Goal: Task Accomplishment & Management: Use online tool/utility

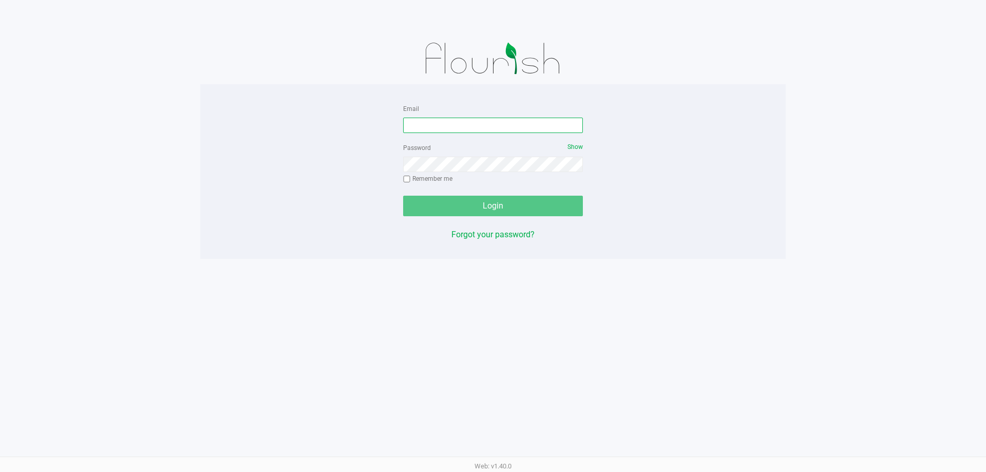
click at [479, 124] on input "Email" at bounding box center [493, 125] width 180 height 15
type input "jpagan@liveparallel.com"
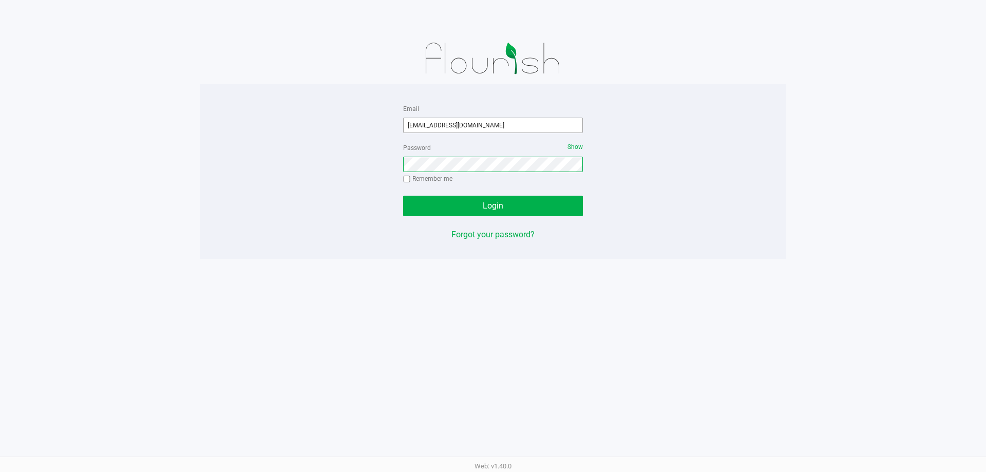
click at [403, 196] on button "Login" at bounding box center [493, 206] width 180 height 21
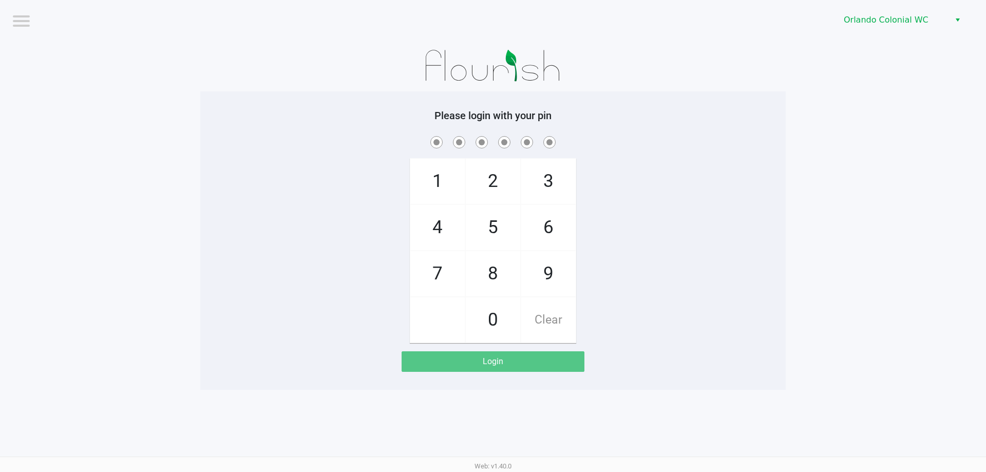
click at [490, 279] on span "8" at bounding box center [493, 273] width 54 height 45
checkbox input "true"
click at [424, 260] on span "7" at bounding box center [437, 273] width 54 height 45
checkbox input "true"
click at [490, 310] on span "0" at bounding box center [493, 319] width 54 height 45
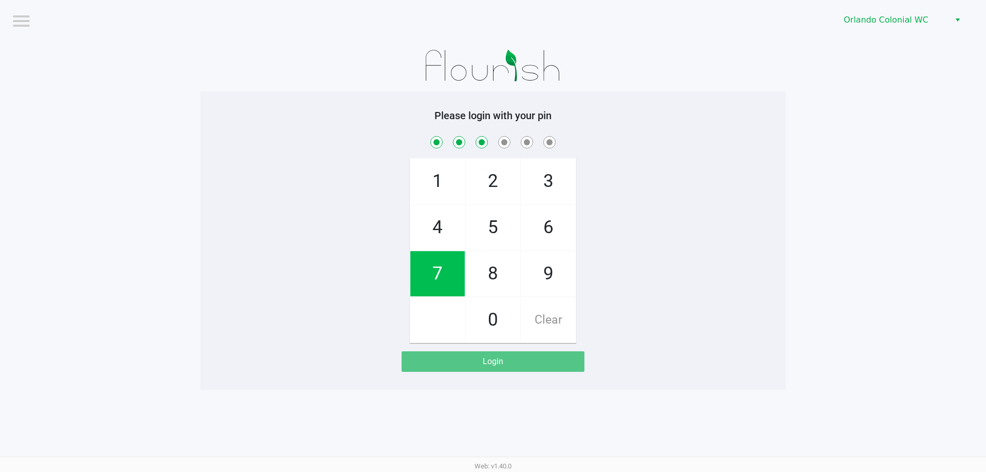
checkbox input "true"
click at [435, 229] on span "4" at bounding box center [437, 227] width 54 height 45
checkbox input "true"
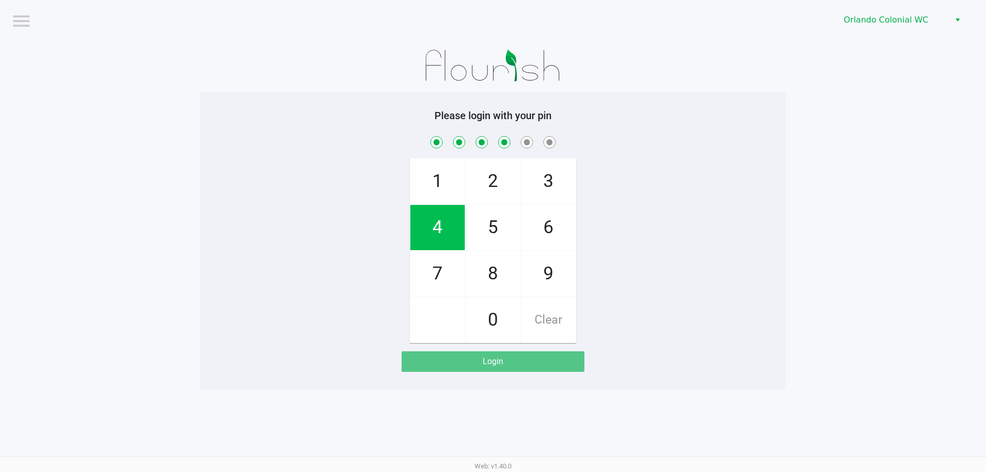
click at [442, 277] on span "7" at bounding box center [437, 273] width 54 height 45
checkbox input "true"
click at [437, 181] on span "1" at bounding box center [437, 181] width 54 height 45
checkbox input "true"
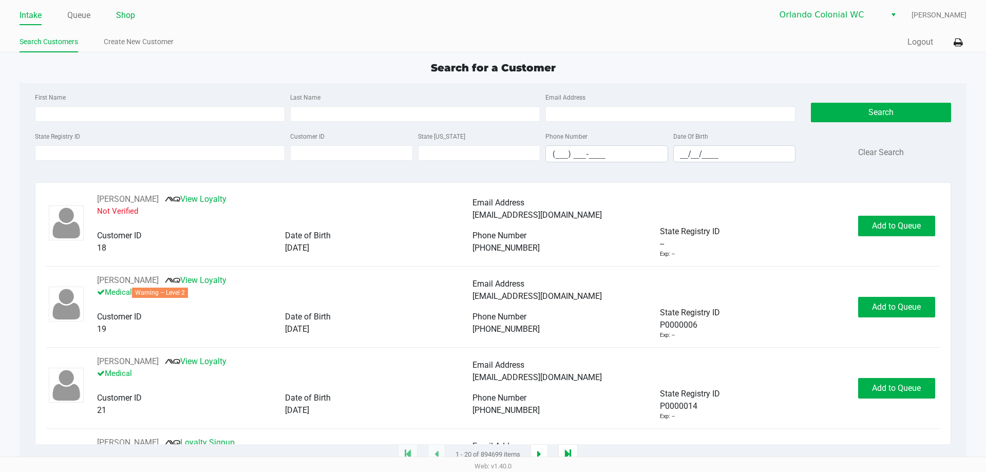
click at [128, 13] on link "Shop" at bounding box center [125, 15] width 19 height 14
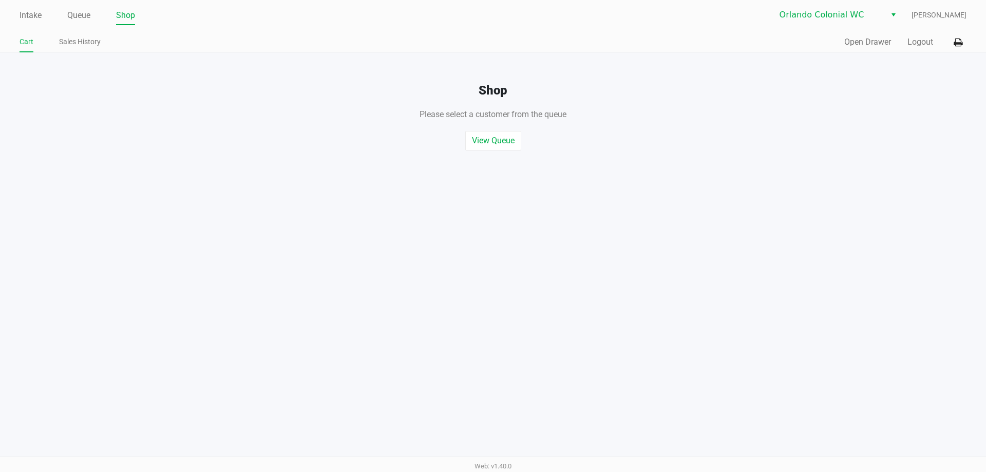
click at [87, 12] on link "Queue" at bounding box center [78, 15] width 23 height 14
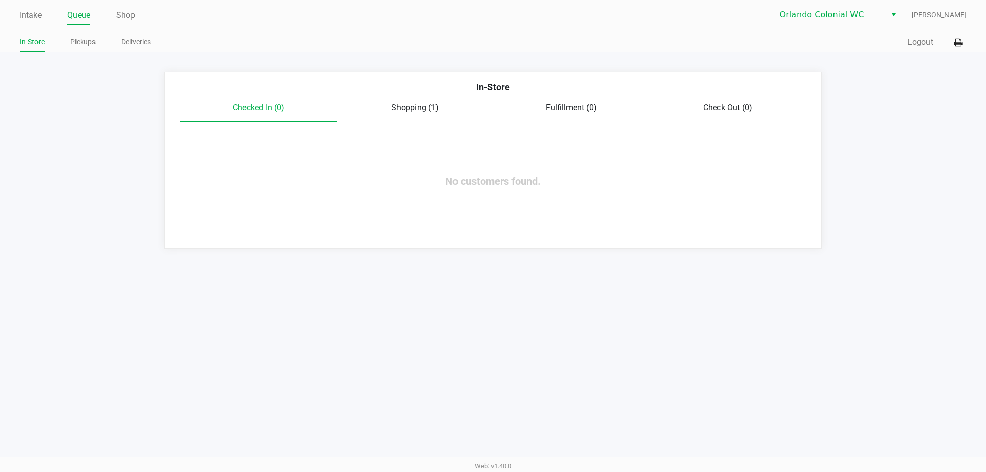
click at [31, 36] on link "In-Store" at bounding box center [32, 41] width 25 height 13
click at [28, 14] on link "Intake" at bounding box center [31, 15] width 22 height 14
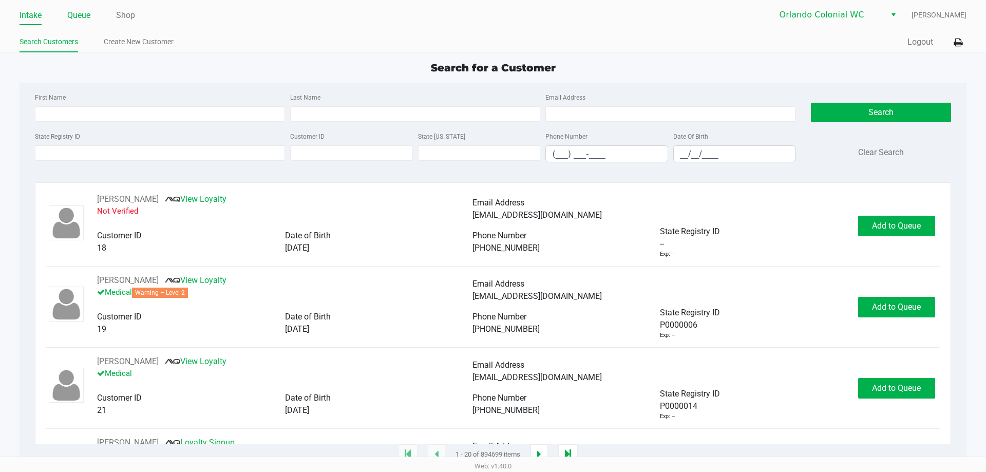
click at [82, 16] on link "Queue" at bounding box center [78, 15] width 23 height 14
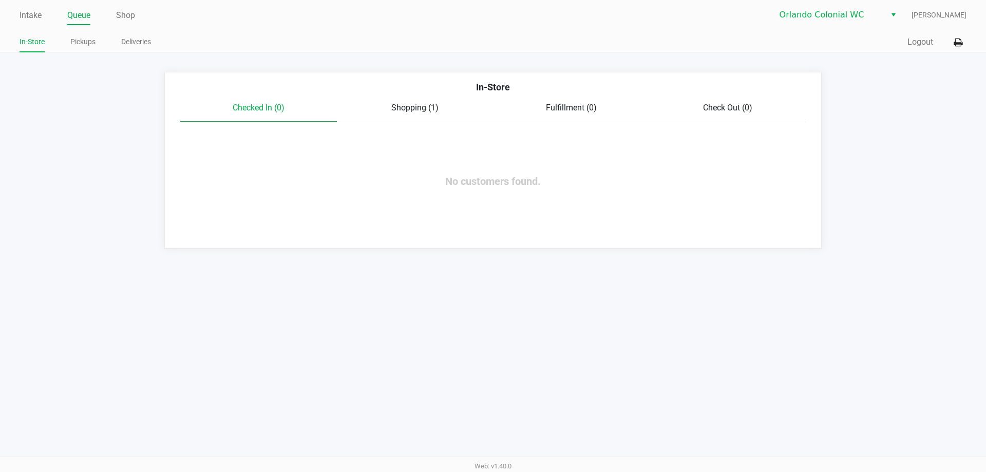
click at [123, 17] on link "Shop" at bounding box center [125, 15] width 19 height 14
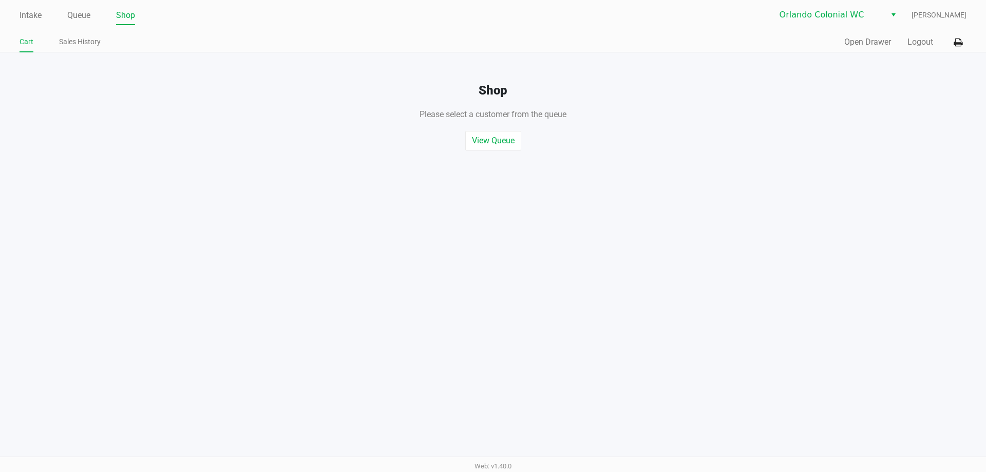
click at [869, 37] on button "Open Drawer" at bounding box center [867, 42] width 47 height 12
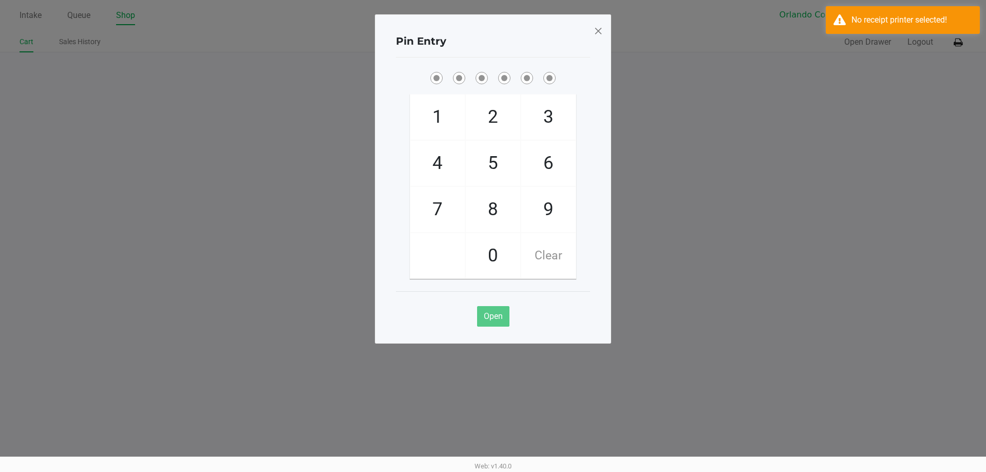
click at [491, 205] on span "8" at bounding box center [493, 209] width 54 height 45
checkbox input "true"
click at [428, 205] on span "7" at bounding box center [437, 209] width 54 height 45
checkbox input "true"
click at [506, 254] on span "0" at bounding box center [493, 255] width 54 height 45
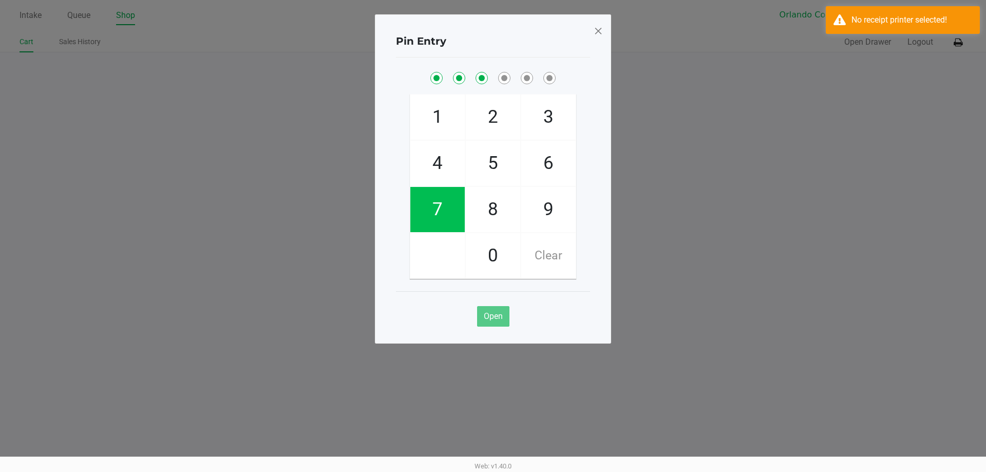
checkbox input "true"
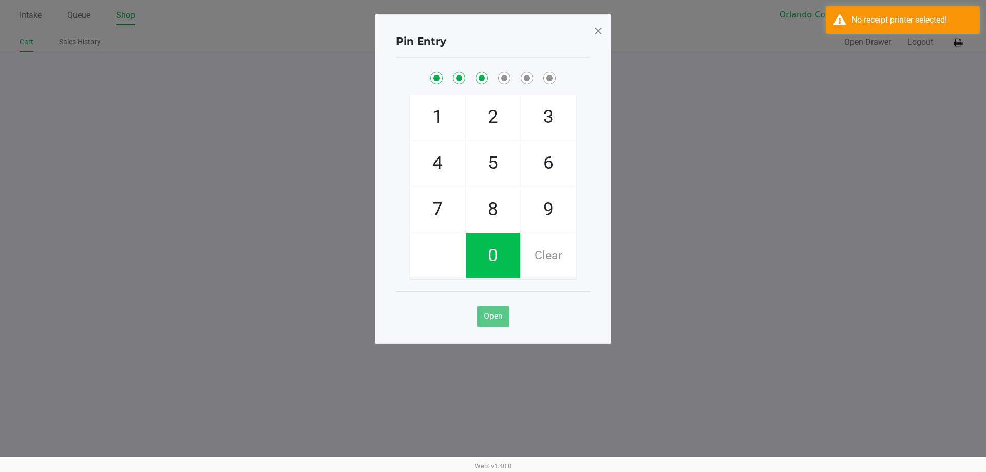
click at [459, 161] on span "4" at bounding box center [437, 163] width 54 height 45
checkbox input "true"
click at [440, 217] on span "7" at bounding box center [437, 209] width 54 height 45
checkbox input "true"
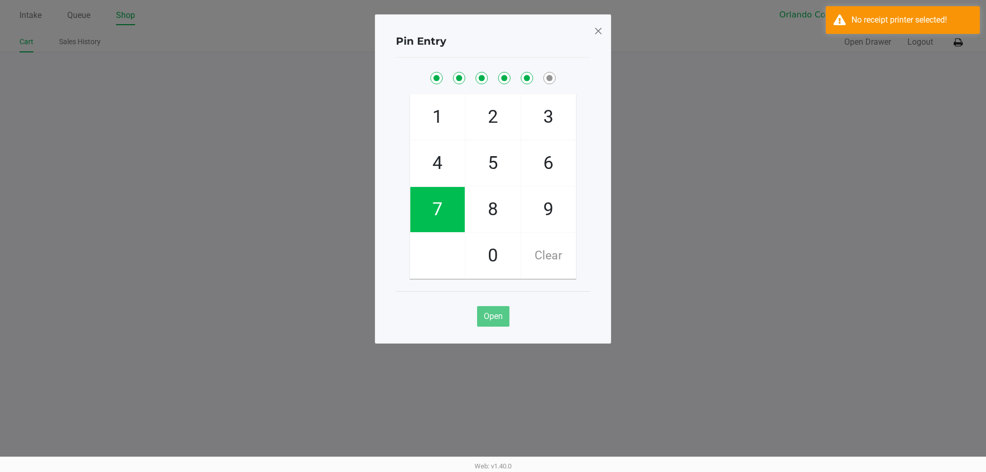
click at [438, 107] on span "1" at bounding box center [437, 116] width 54 height 45
checkbox input "true"
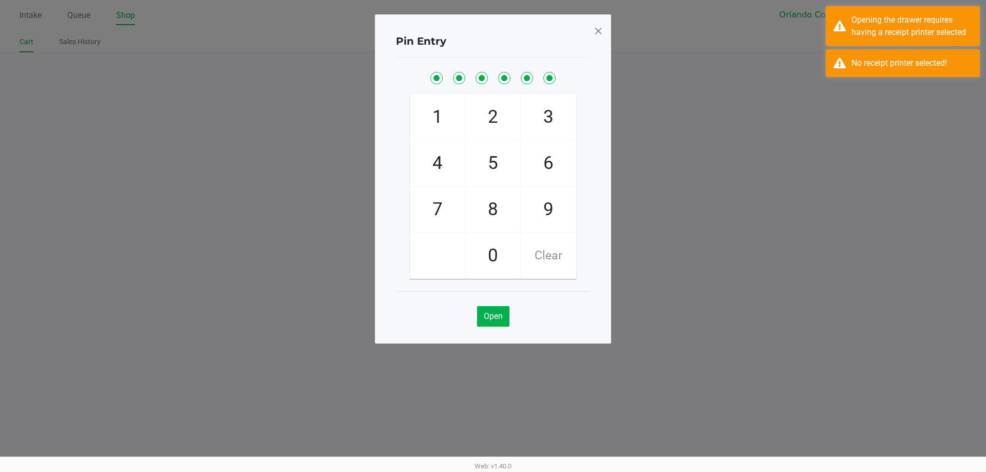
click at [597, 25] on span at bounding box center [598, 31] width 9 height 16
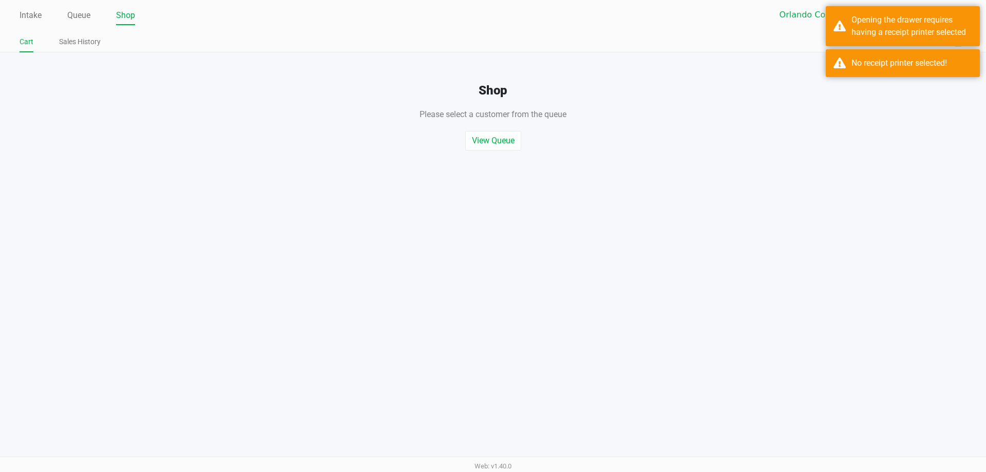
click at [773, 159] on div "Intake Queue Shop Orlando Colonial WC Jorge Pagan Cart Sales History Quick Sale…" at bounding box center [493, 236] width 986 height 472
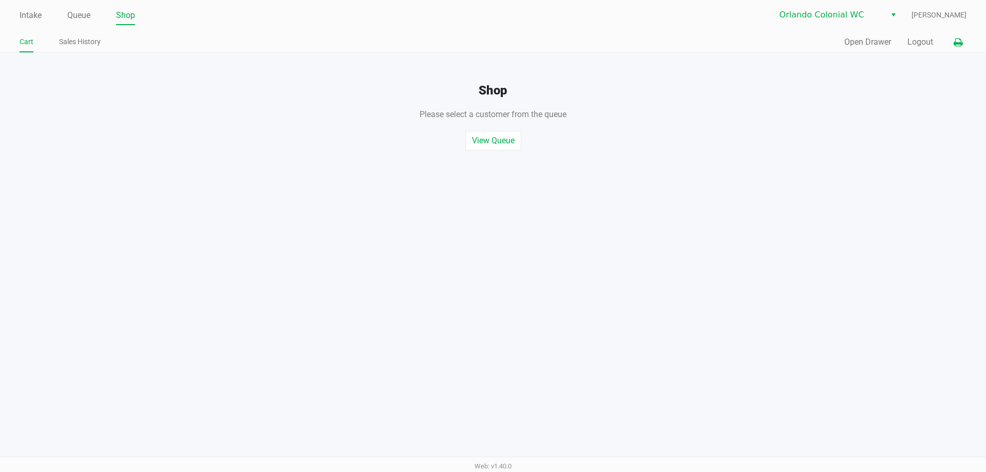
click at [958, 43] on icon at bounding box center [958, 42] width 9 height 7
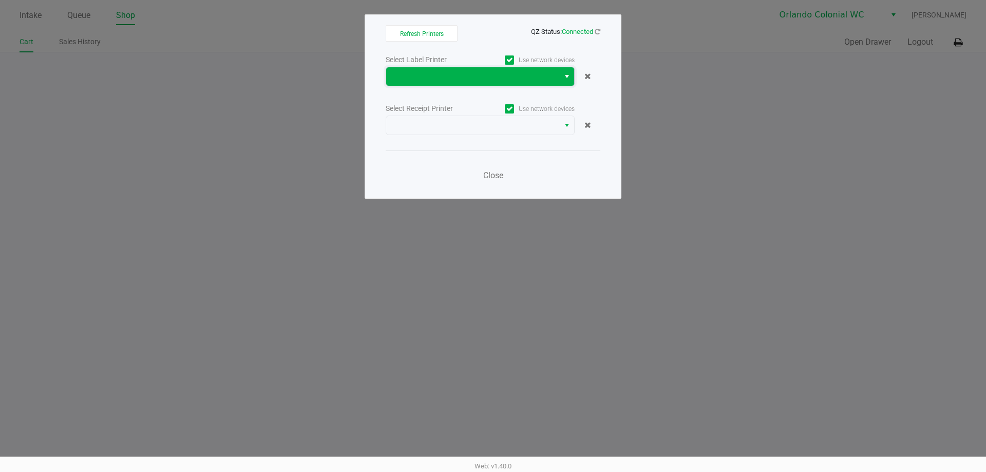
click at [498, 78] on span at bounding box center [472, 76] width 161 height 12
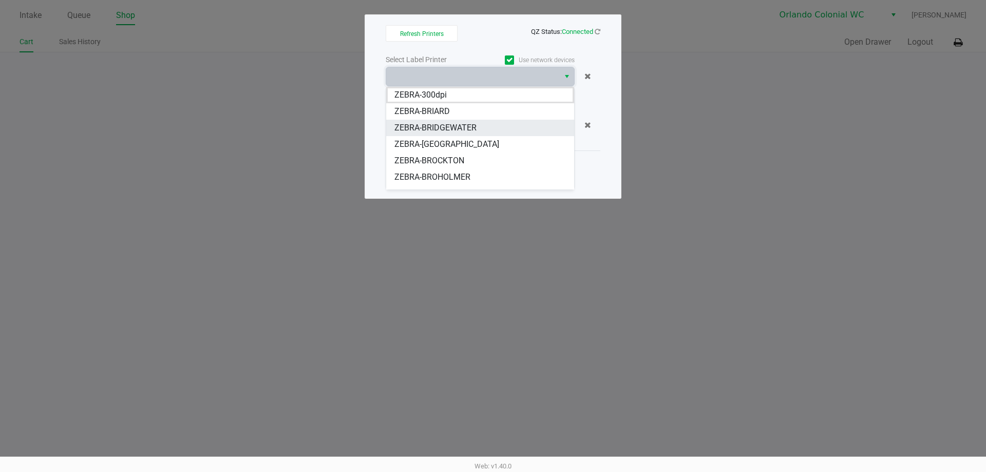
click at [465, 131] on span "ZEBRA-BRIDGEWATER" at bounding box center [435, 128] width 82 height 12
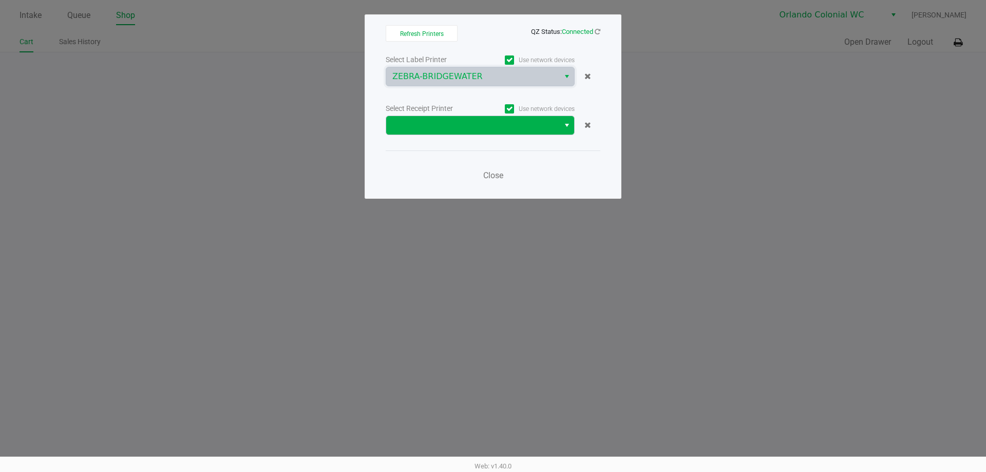
click at [468, 117] on span at bounding box center [472, 125] width 173 height 18
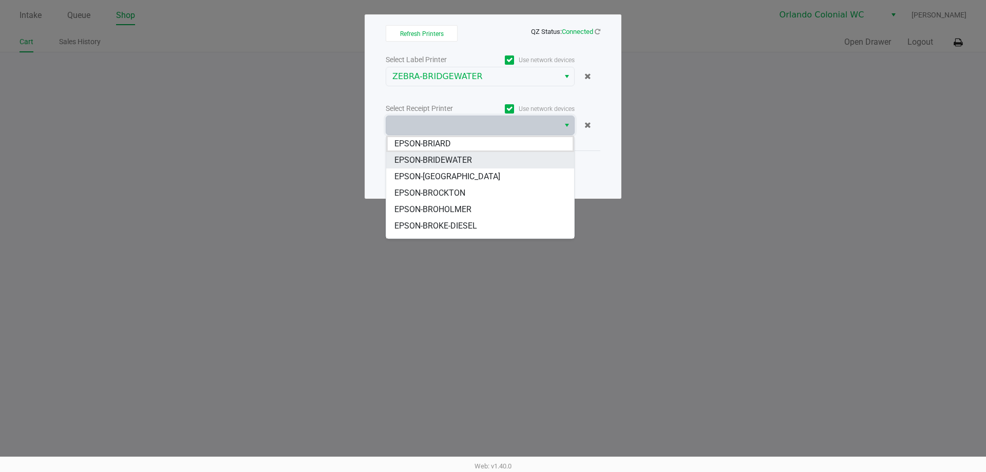
click at [465, 159] on span "EPSON-BRIDEWATER" at bounding box center [433, 160] width 78 height 12
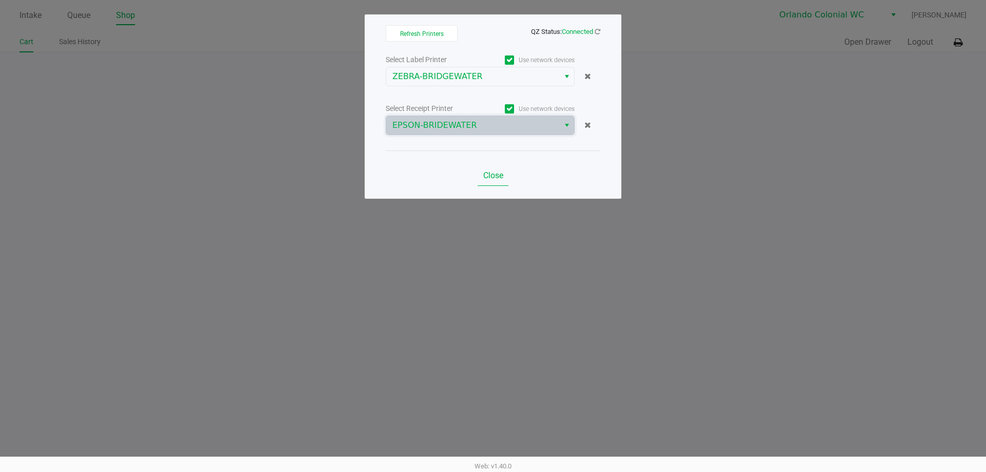
click at [495, 179] on span "Close" at bounding box center [493, 175] width 20 height 10
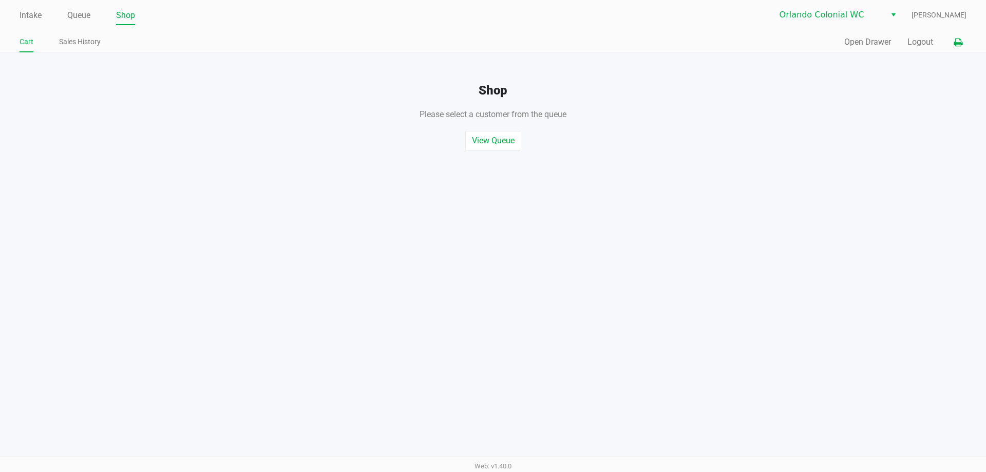
click at [869, 47] on button "Open Drawer" at bounding box center [867, 42] width 47 height 12
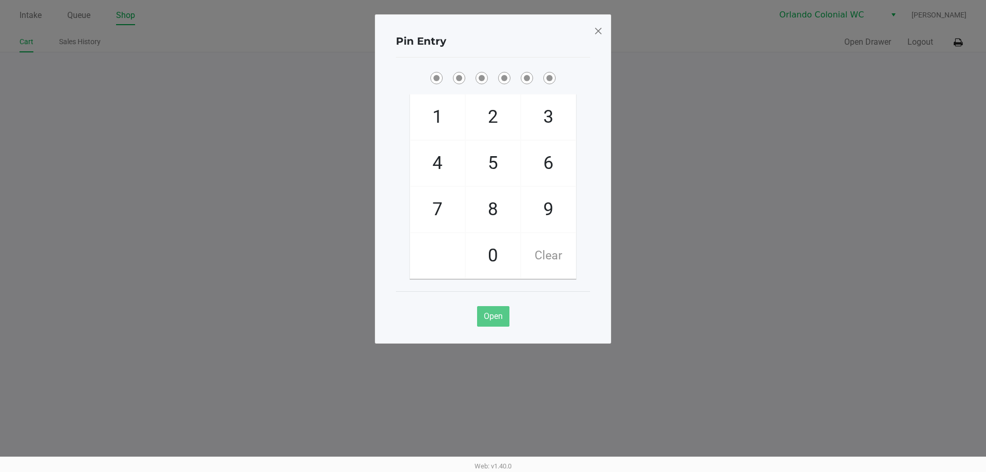
click at [488, 215] on span "8" at bounding box center [493, 209] width 54 height 45
checkbox input "true"
click at [431, 216] on span "7" at bounding box center [437, 209] width 54 height 45
checkbox input "true"
click at [492, 250] on span "0" at bounding box center [493, 255] width 54 height 45
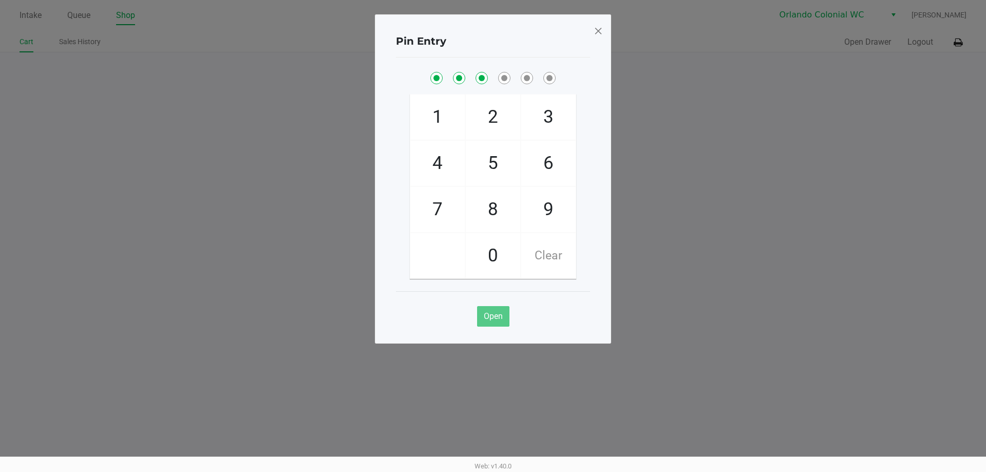
checkbox input "true"
click at [443, 167] on span "4" at bounding box center [437, 163] width 54 height 45
checkbox input "true"
click at [446, 207] on span "7" at bounding box center [437, 209] width 54 height 45
checkbox input "true"
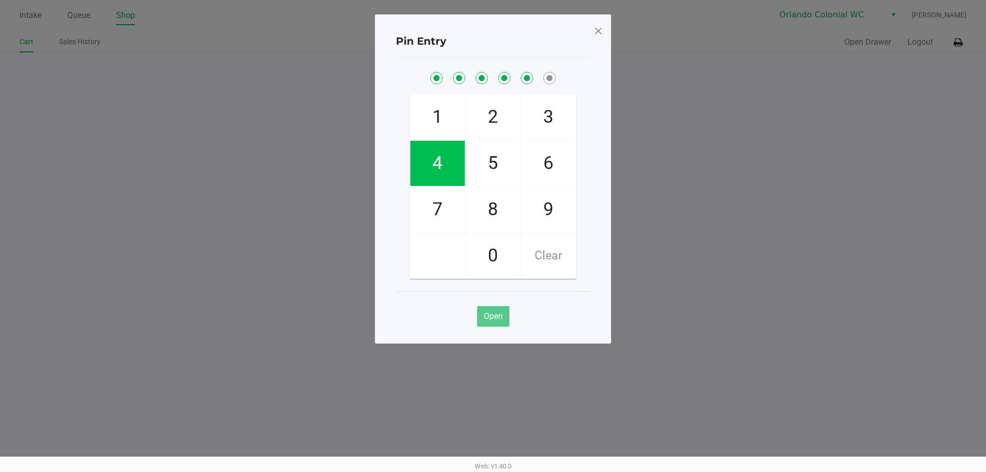
click at [444, 127] on span "1" at bounding box center [437, 116] width 54 height 45
checkbox input "true"
